Goal: Task Accomplishment & Management: Use online tool/utility

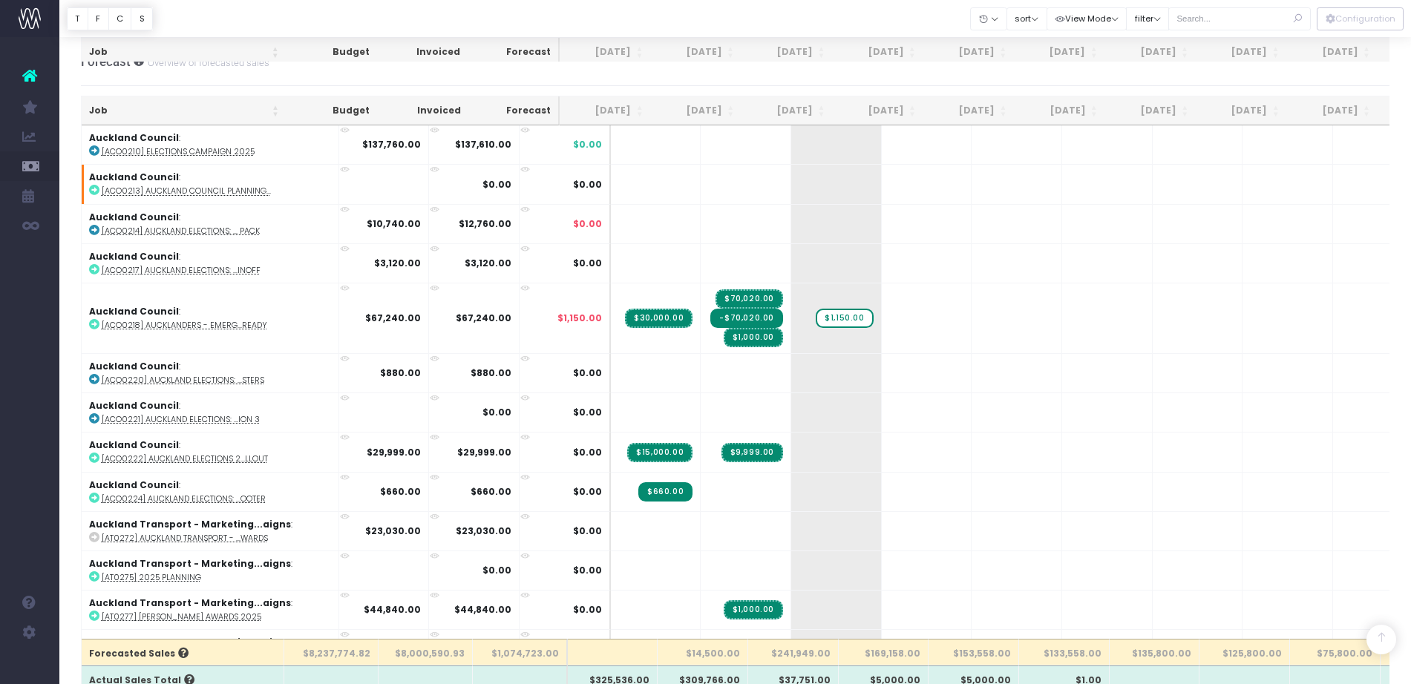
scroll to position [351, 0]
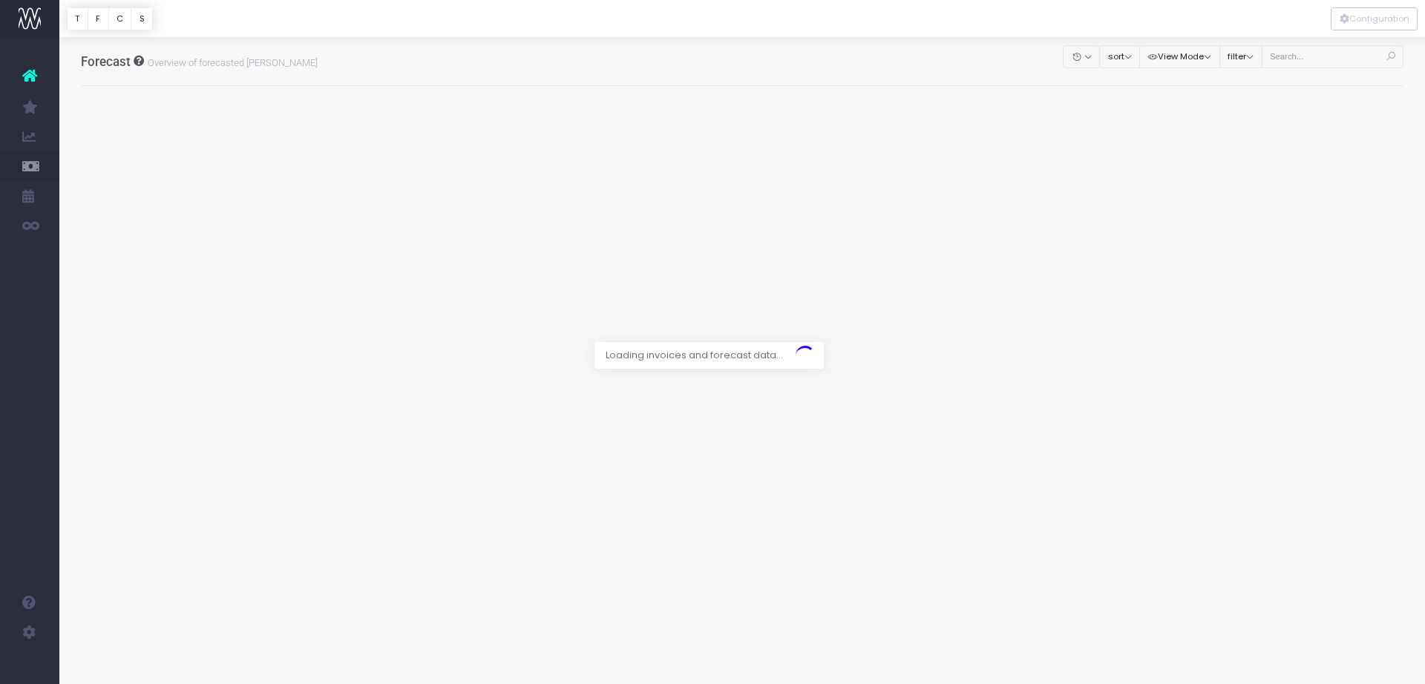
click at [1298, 53] on div at bounding box center [712, 342] width 1425 height 684
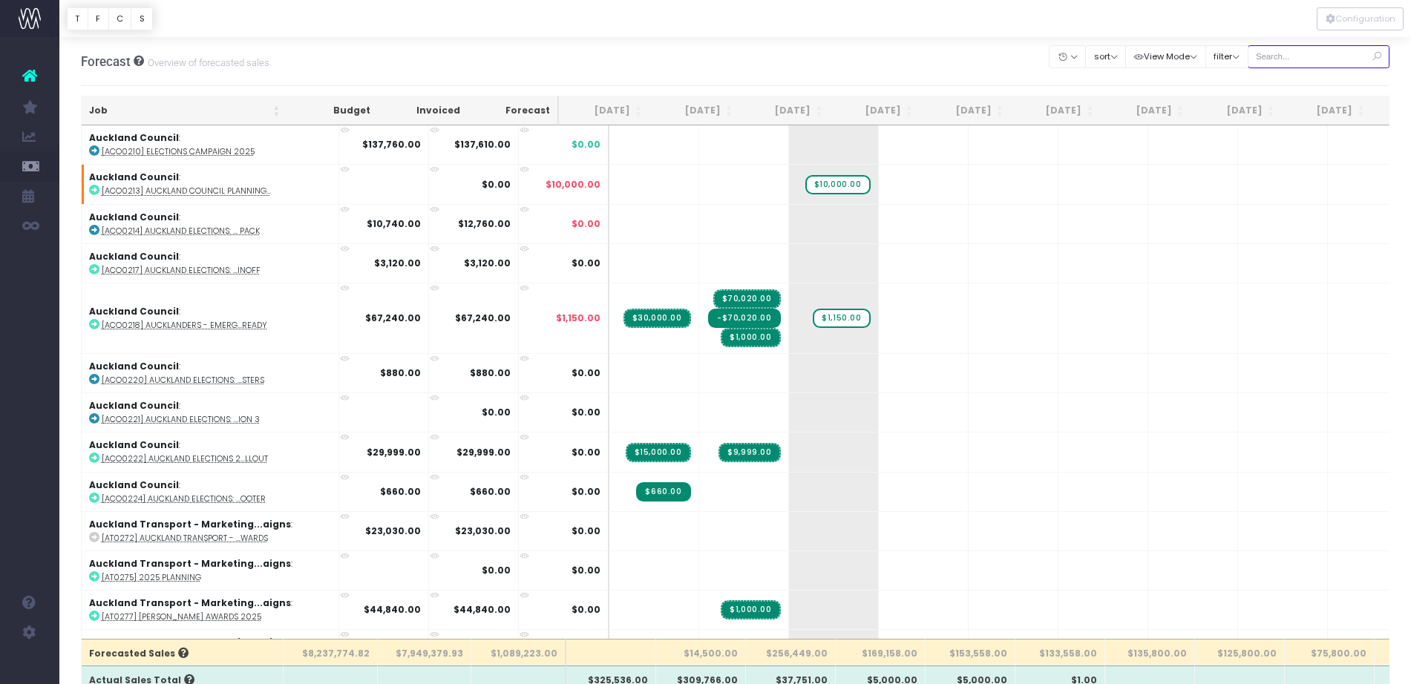
click at [1307, 62] on input "text" at bounding box center [1319, 56] width 143 height 23
type input "epic"
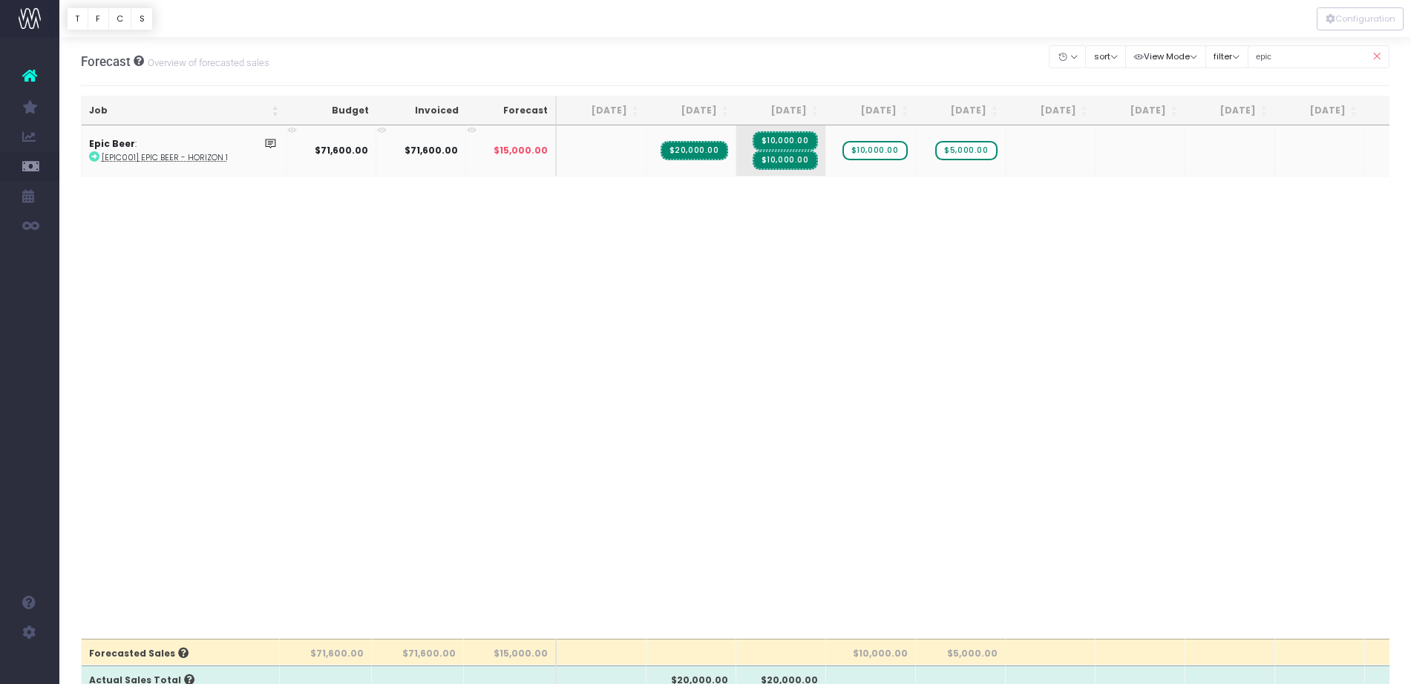
click at [130, 162] on abbr "[EPIC001] Epic Beer - Horizon 1" at bounding box center [165, 157] width 126 height 11
